Goal: Task Accomplishment & Management: Manage account settings

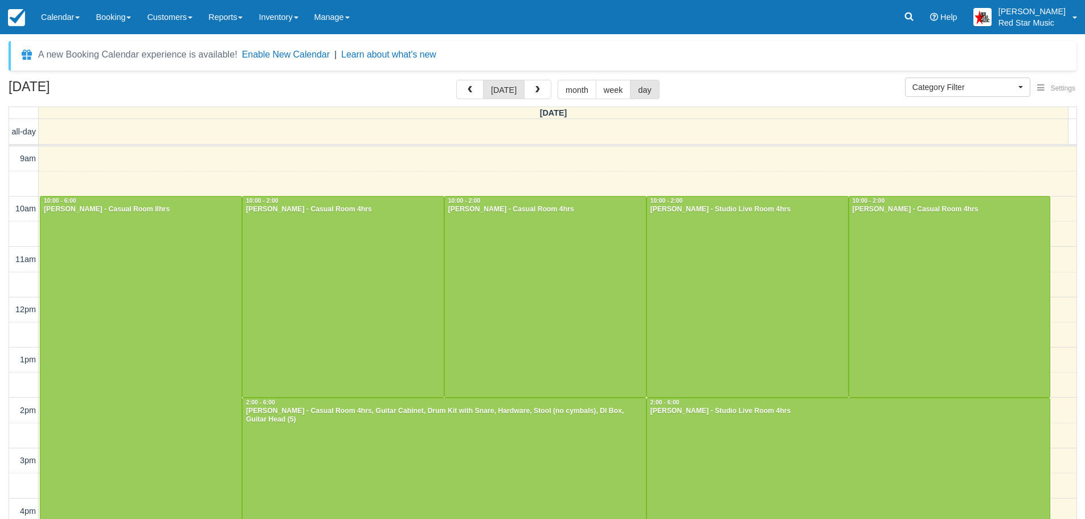
select select
click at [55, 14] on link "Calendar" at bounding box center [60, 17] width 55 height 34
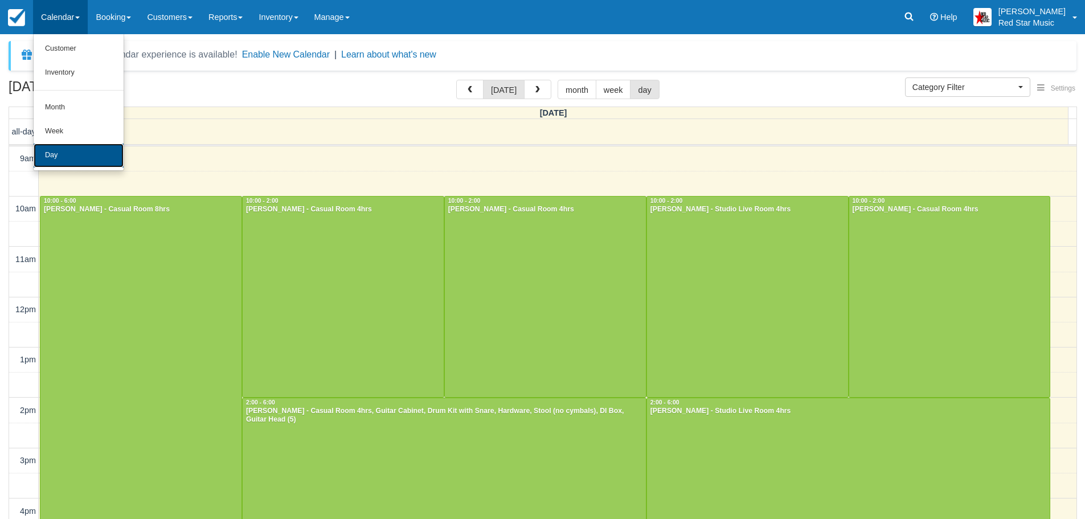
click at [56, 157] on link "Day" at bounding box center [79, 156] width 90 height 24
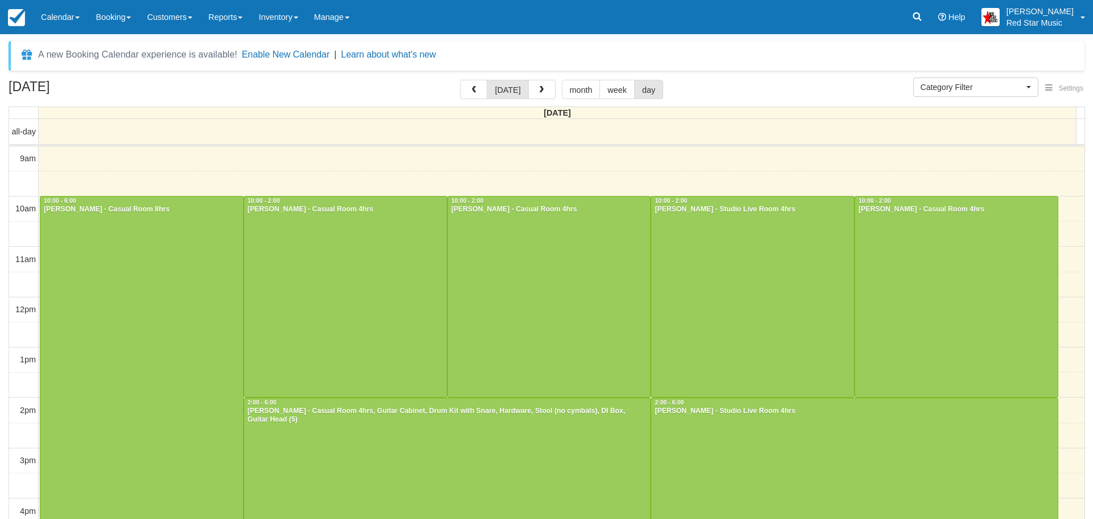
select select
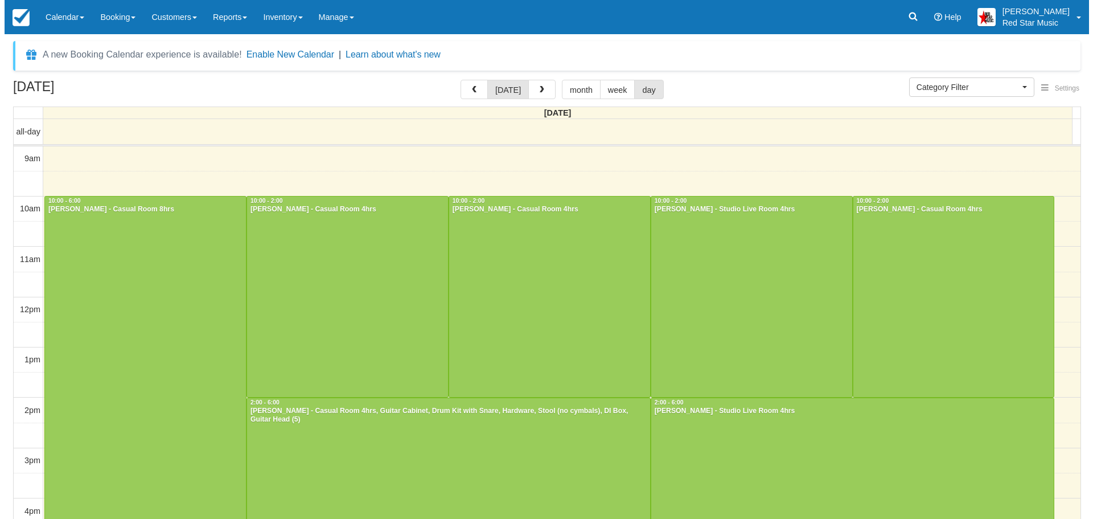
scroll to position [2, 0]
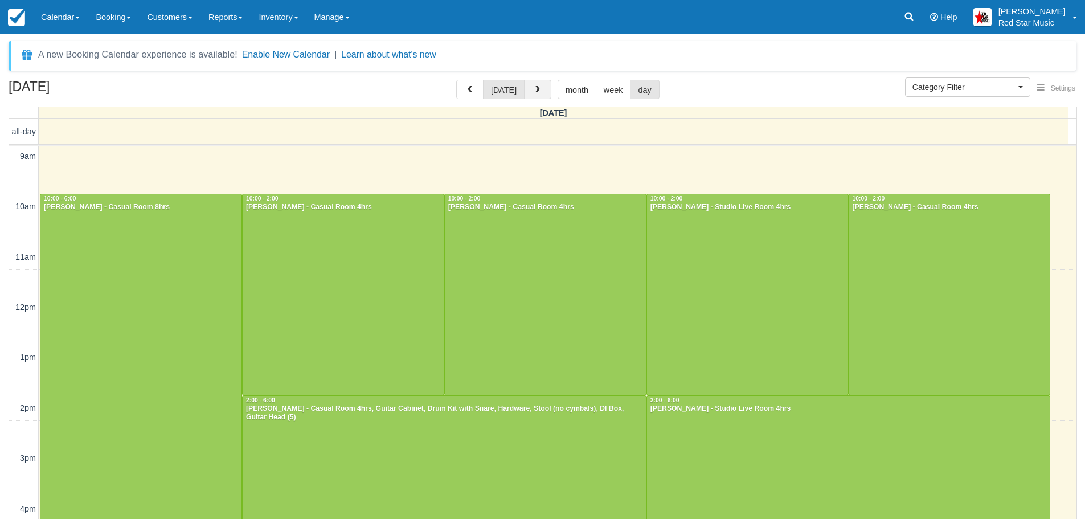
click at [534, 87] on span "button" at bounding box center [538, 90] width 8 height 8
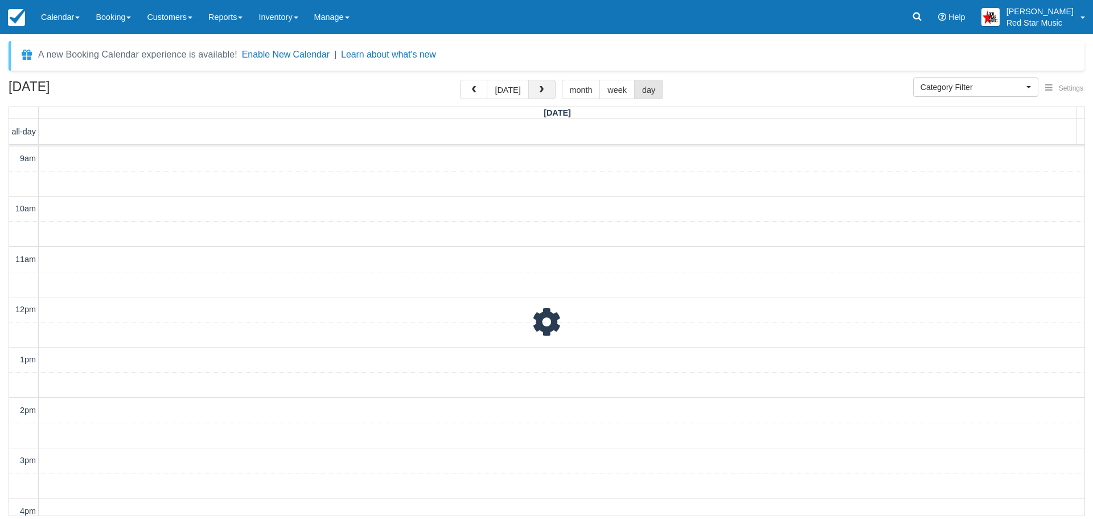
scroll to position [252, 0]
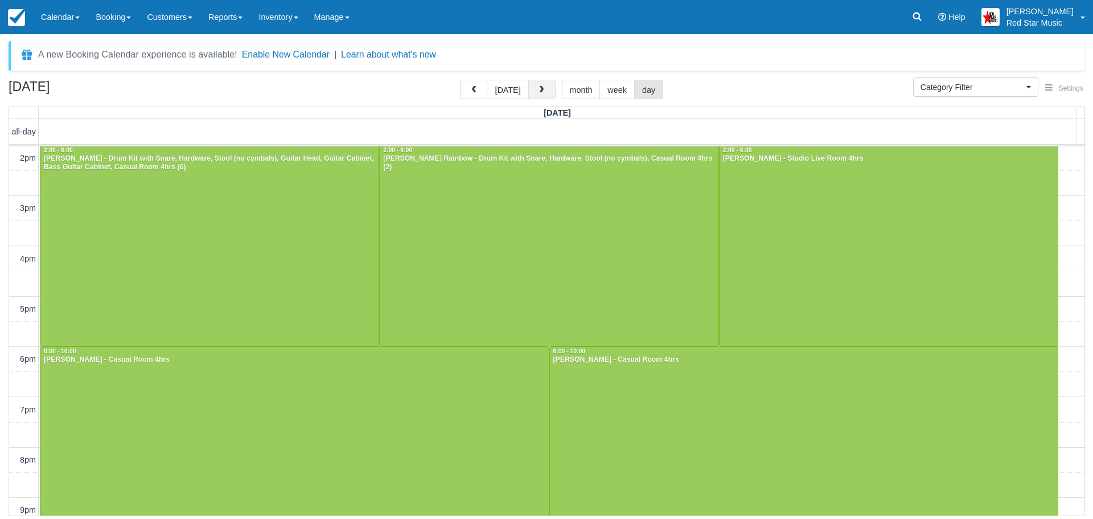
click at [533, 87] on button "button" at bounding box center [541, 89] width 27 height 19
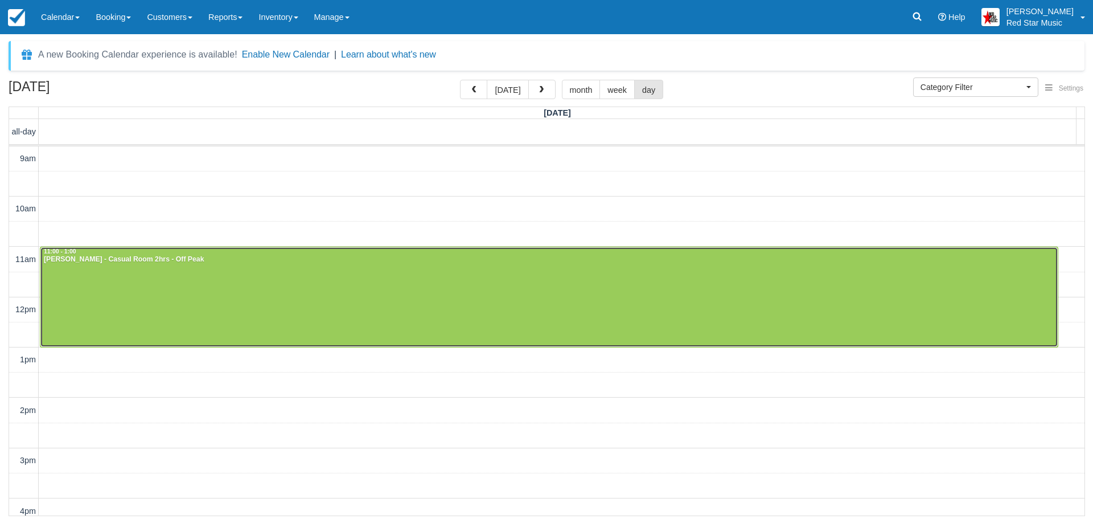
click at [325, 273] on div at bounding box center [549, 297] width 1018 height 100
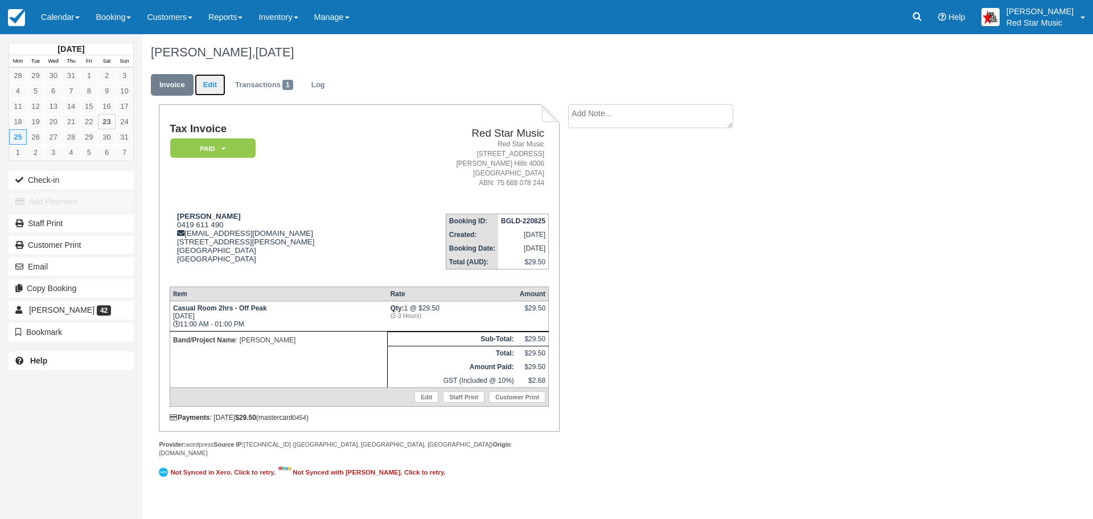
click at [206, 83] on link "Edit" at bounding box center [210, 85] width 31 height 22
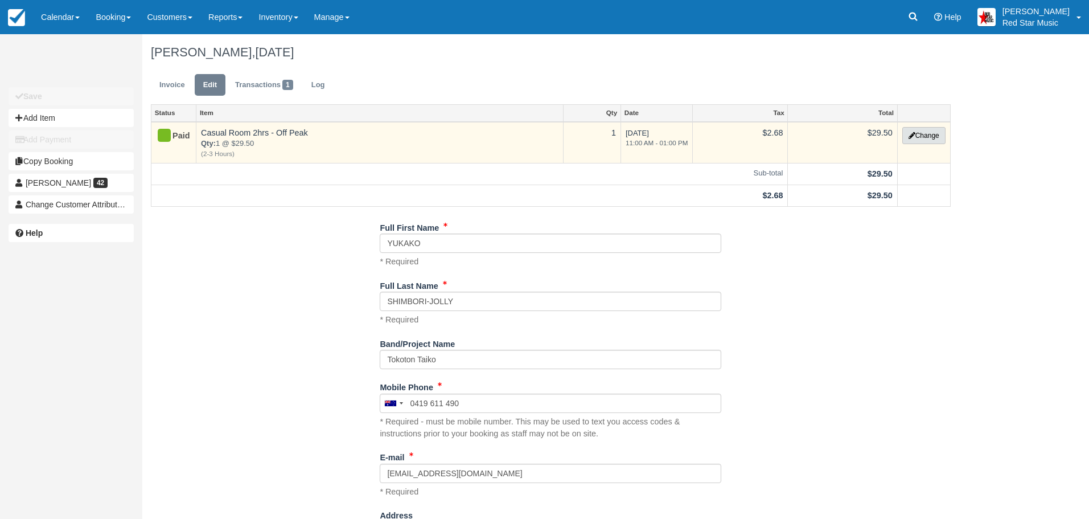
click at [928, 130] on button "Change" at bounding box center [924, 135] width 43 height 17
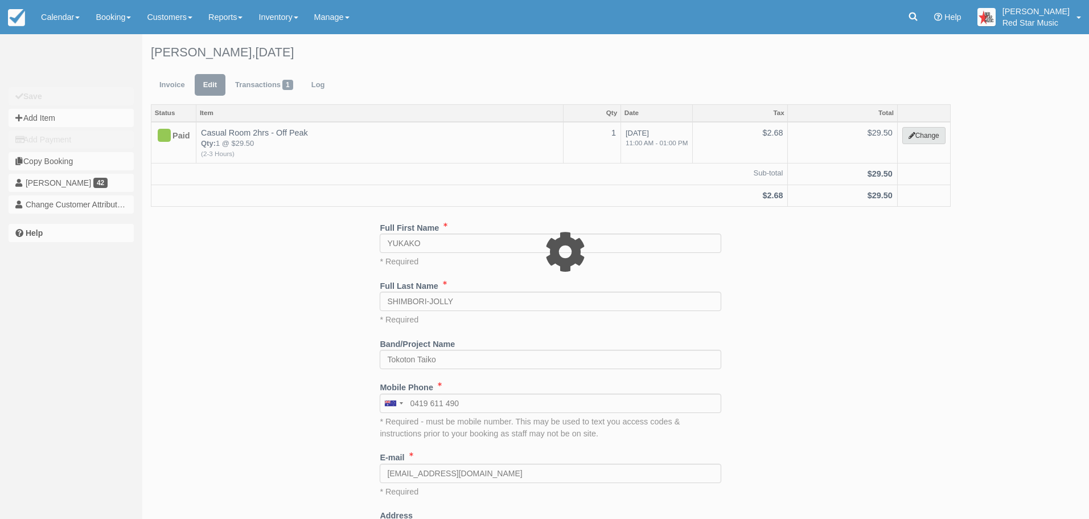
select select "5"
type input "29.50"
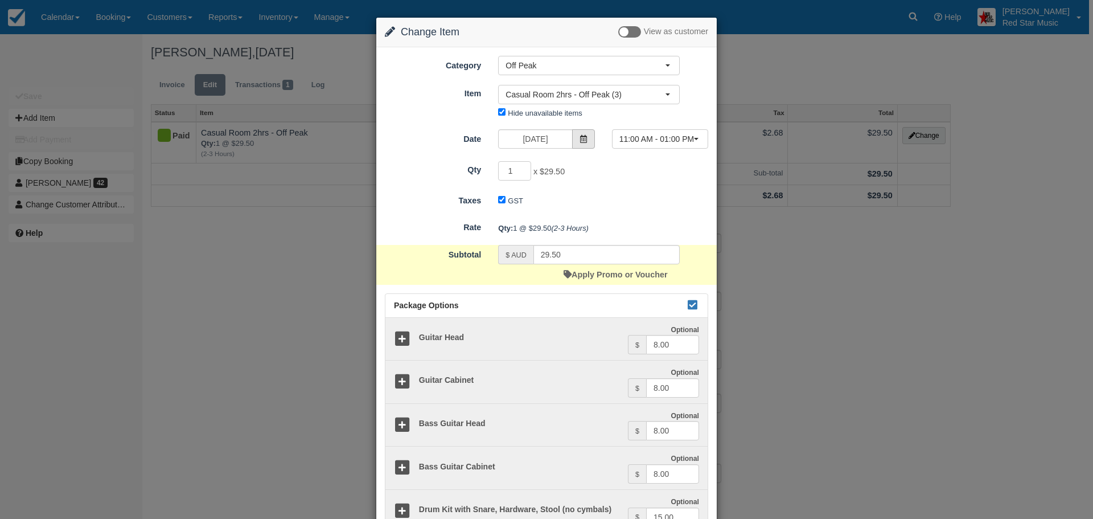
click at [577, 134] on span at bounding box center [583, 138] width 23 height 19
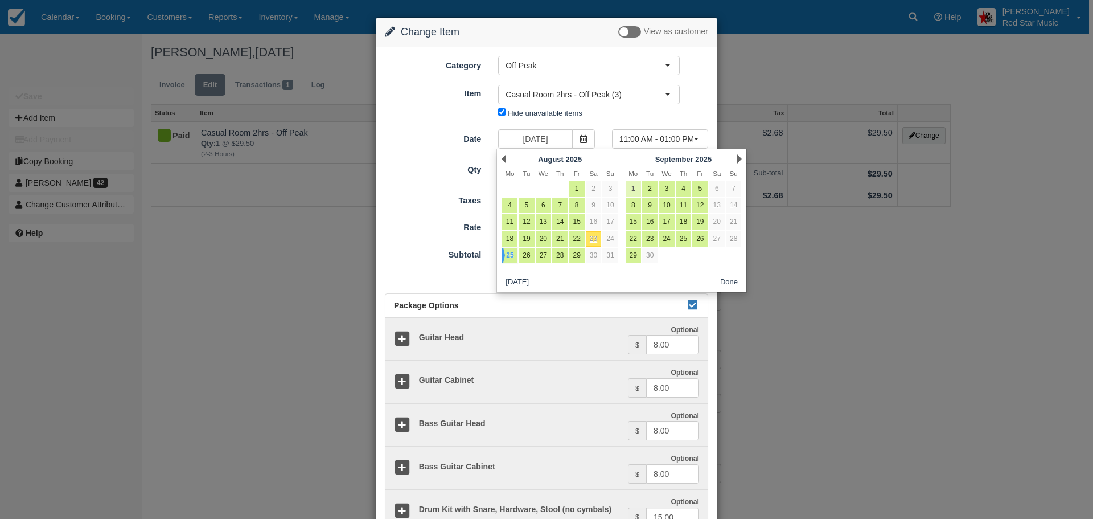
click at [632, 183] on link "1" at bounding box center [633, 188] width 15 height 15
type input "[DATE]"
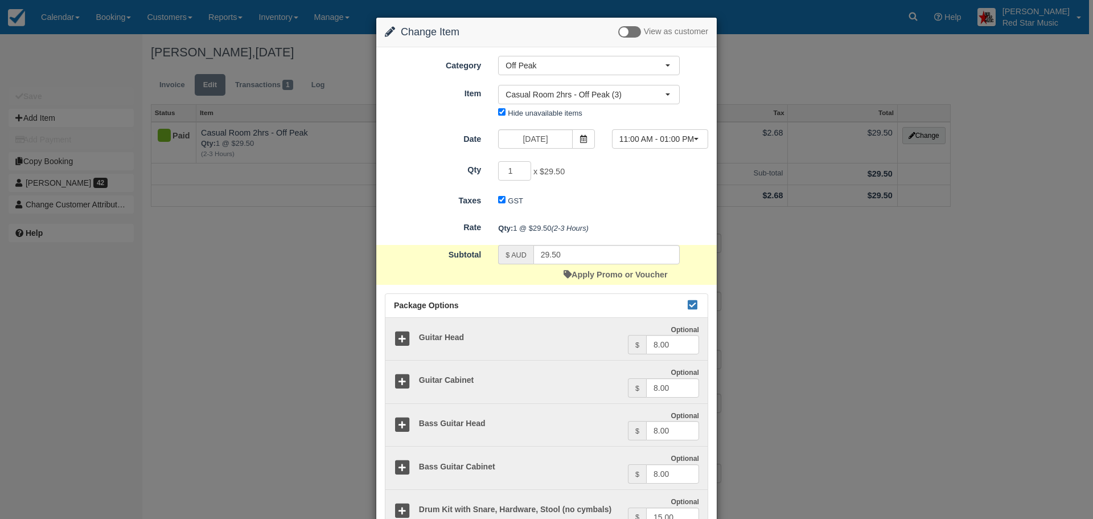
scroll to position [261, 0]
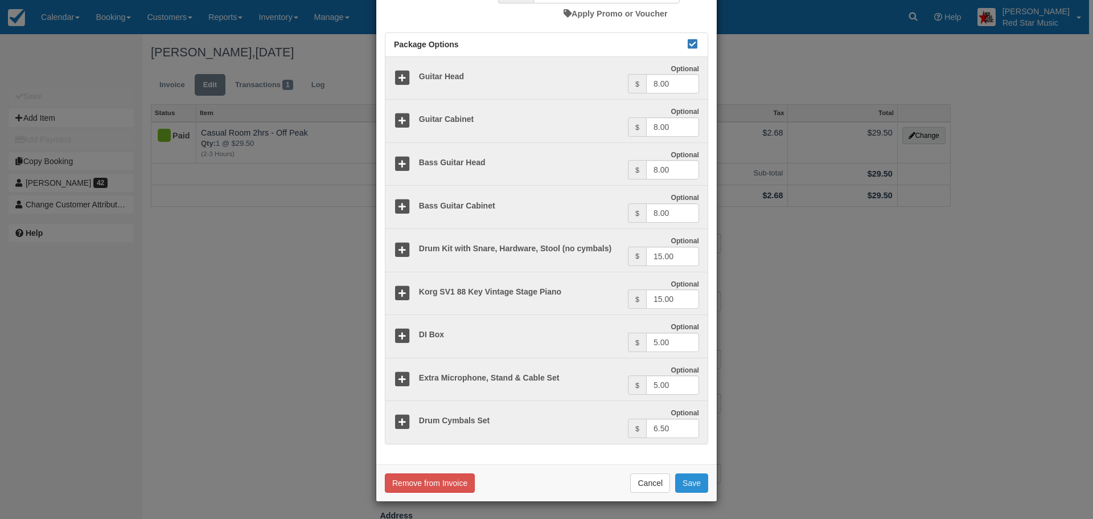
click at [688, 475] on button "Save" at bounding box center [691, 482] width 33 height 19
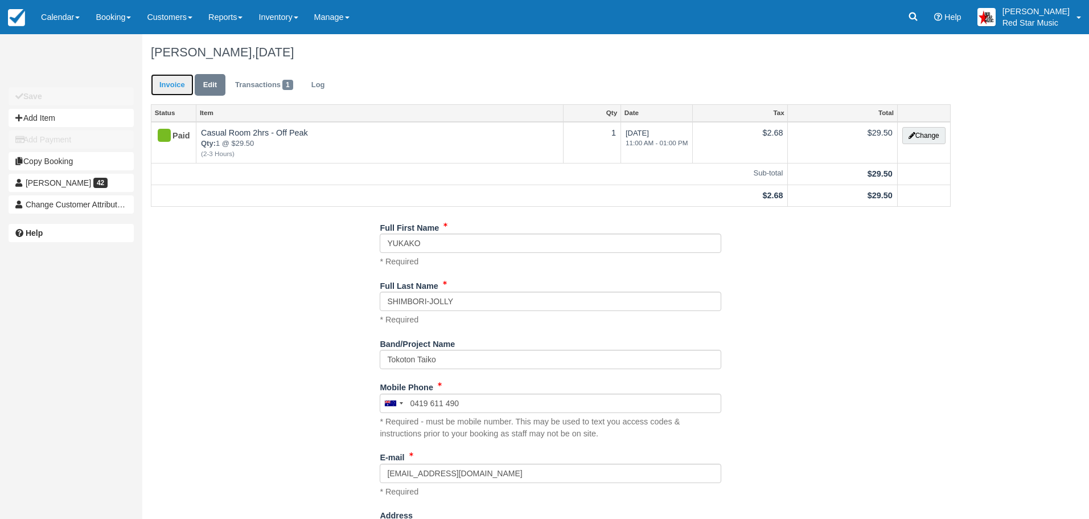
click at [168, 83] on link "Invoice" at bounding box center [172, 85] width 43 height 22
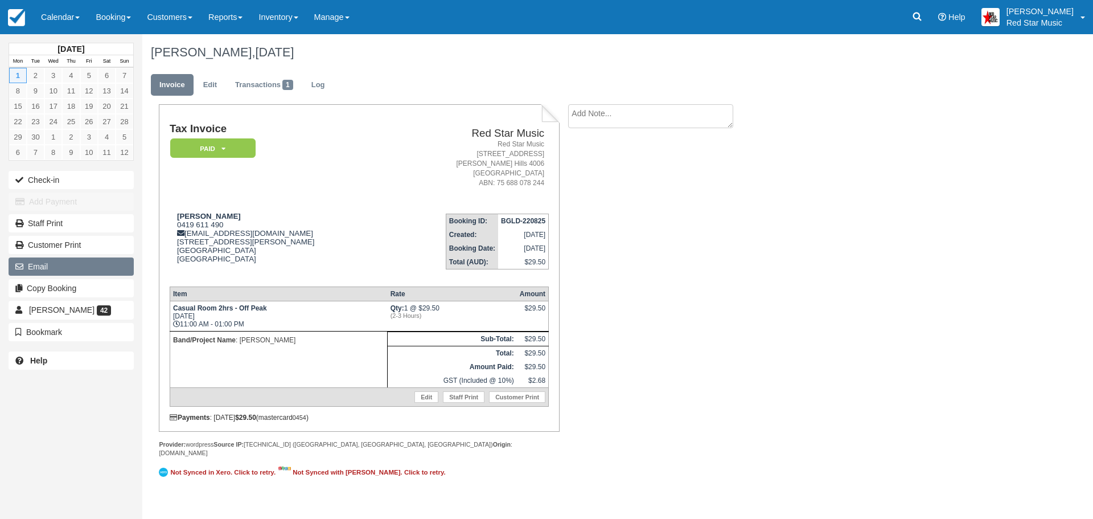
click at [40, 267] on button "Email" at bounding box center [71, 266] width 125 height 18
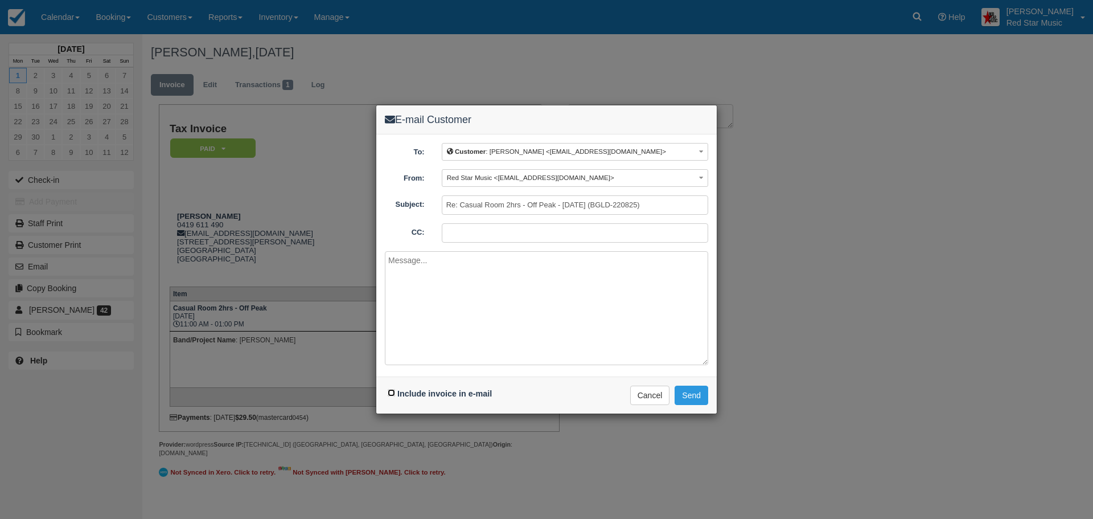
drag, startPoint x: 389, startPoint y: 391, endPoint x: 427, endPoint y: 372, distance: 42.5
click at [390, 391] on input "Include invoice in e-mail" at bounding box center [391, 392] width 7 height 7
checkbox input "true"
click at [440, 296] on textarea at bounding box center [546, 308] width 323 height 114
type textarea "Updated invoice."
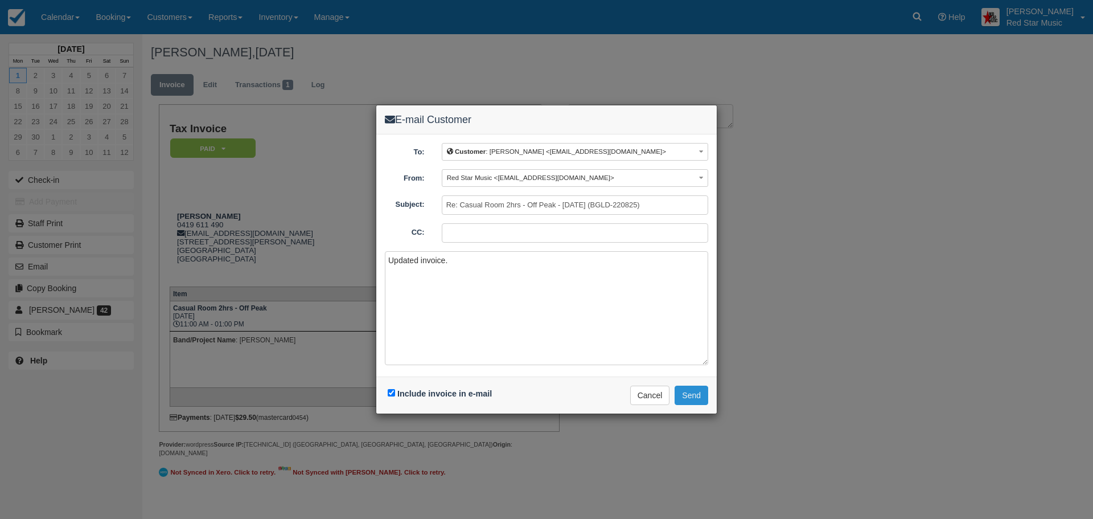
click at [690, 391] on button "Send" at bounding box center [692, 395] width 34 height 19
